Goal: Task Accomplishment & Management: Use online tool/utility

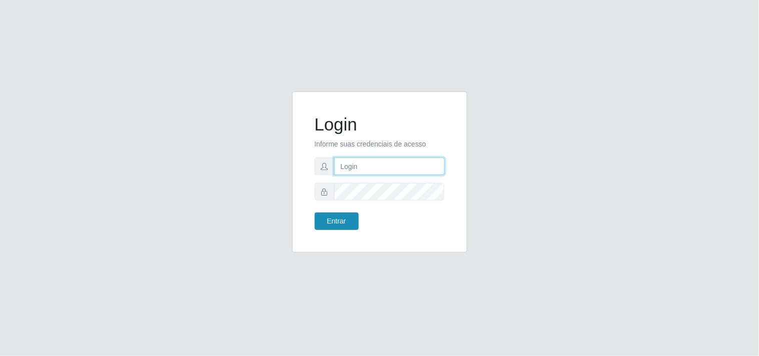
type input "analucia@cestao"
click at [357, 220] on button "Entrar" at bounding box center [337, 222] width 44 height 18
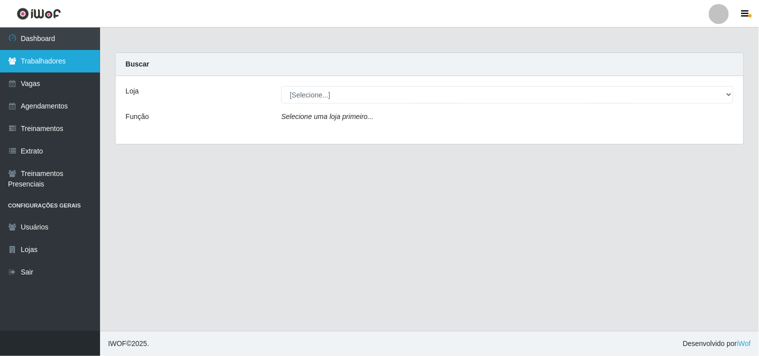
click at [43, 57] on link "Trabalhadores" at bounding box center [50, 61] width 100 height 23
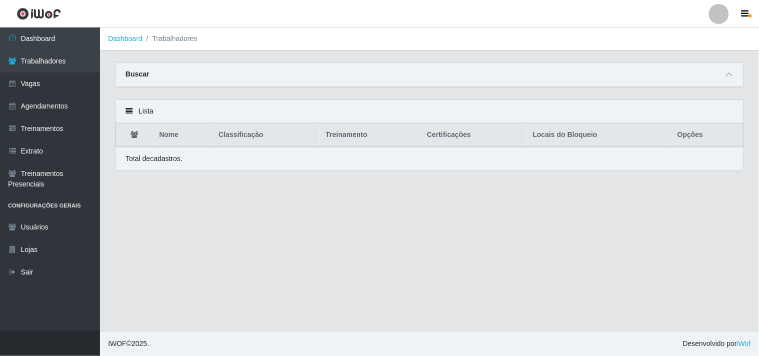
click at [178, 73] on div "Buscar" at bounding box center [430, 75] width 628 height 24
click at [726, 74] on span at bounding box center [730, 75] width 12 height 12
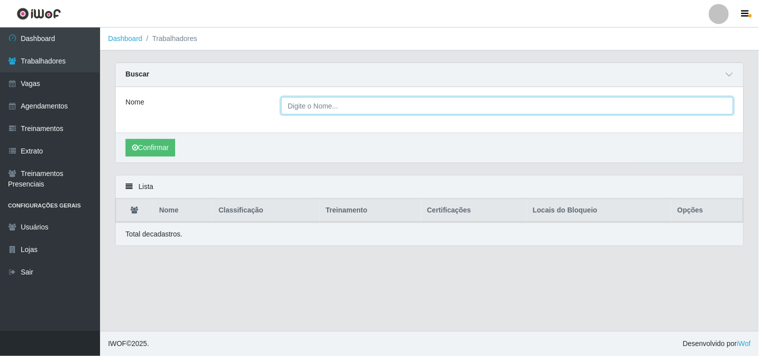
click at [404, 104] on input "Nome" at bounding box center [507, 106] width 452 height 18
click at [126, 139] on button "Confirmar" at bounding box center [151, 148] width 50 height 18
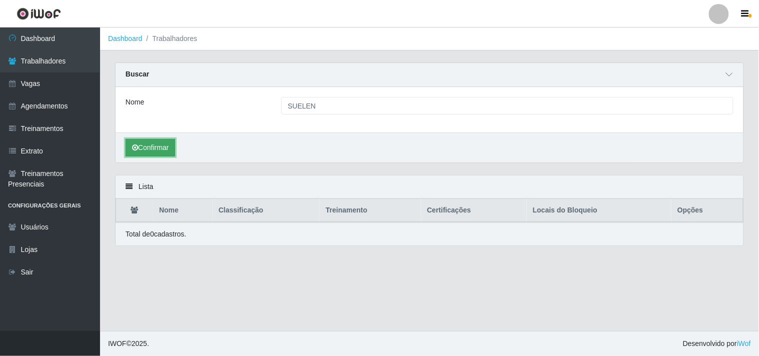
click at [155, 153] on button "Confirmar" at bounding box center [151, 148] width 50 height 18
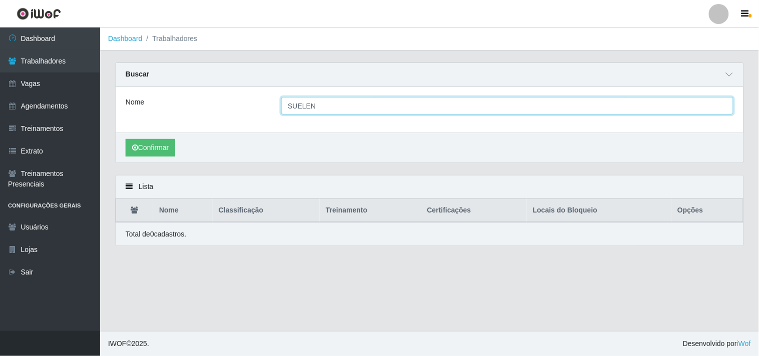
click at [302, 104] on input "SUELEN" at bounding box center [507, 106] width 452 height 18
type input "SUELLEN"
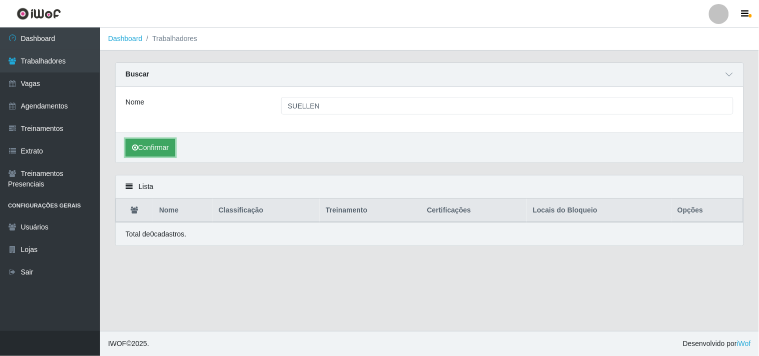
click at [161, 146] on button "Confirmar" at bounding box center [151, 148] width 50 height 18
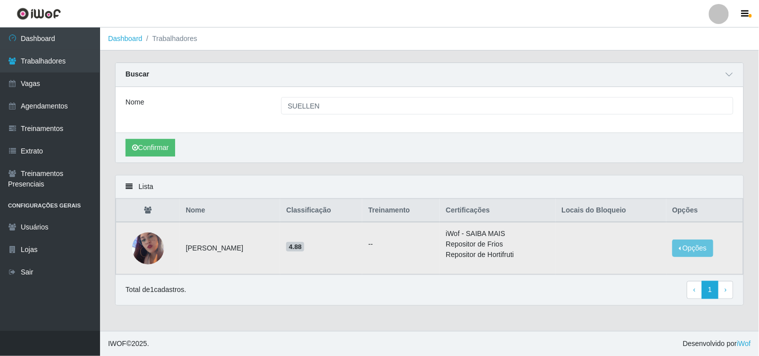
click at [148, 256] on img at bounding box center [148, 248] width 32 height 57
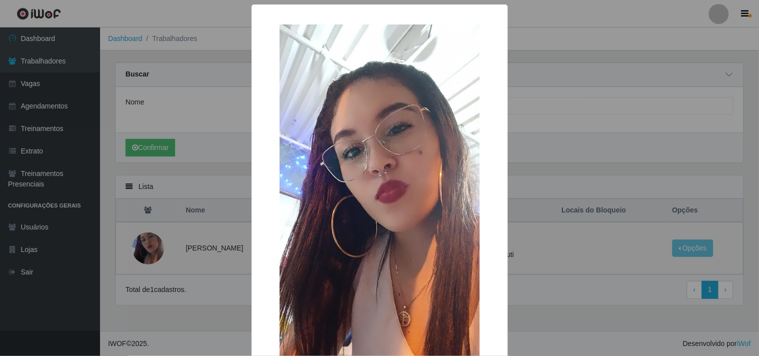
click at [222, 259] on div "× OK Cancel" at bounding box center [379, 178] width 759 height 356
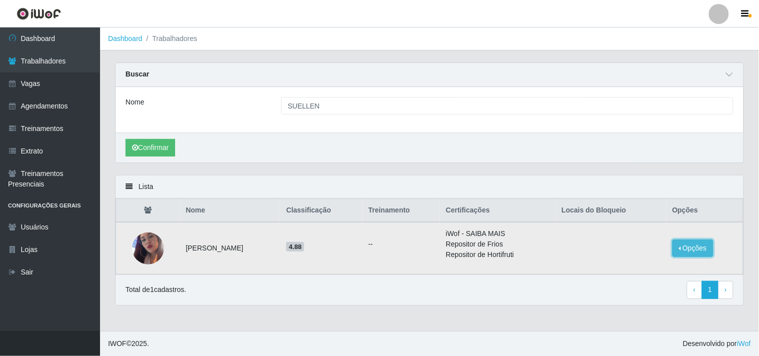
click at [702, 248] on button "Opções" at bounding box center [693, 249] width 41 height 18
click at [569, 313] on div "Lista Nome Classificação Treinamento Certificações Locais do Bloqueio Opções [P…" at bounding box center [430, 246] width 644 height 143
